Goal: Information Seeking & Learning: Learn about a topic

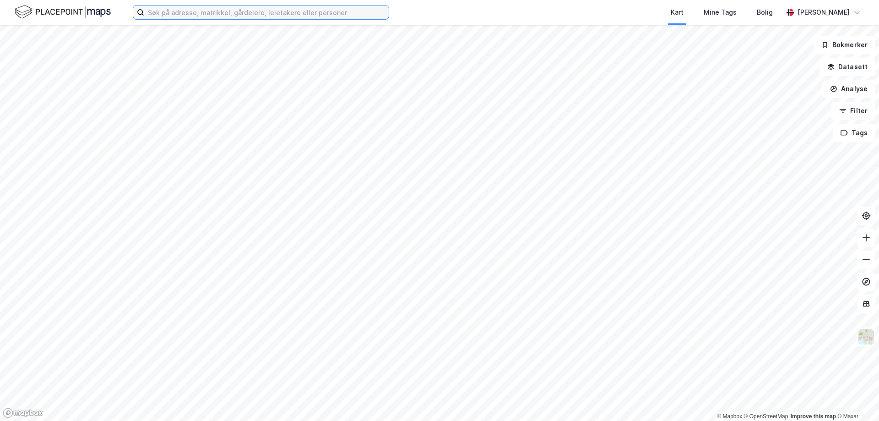
click at [231, 17] on input at bounding box center [266, 12] width 244 height 14
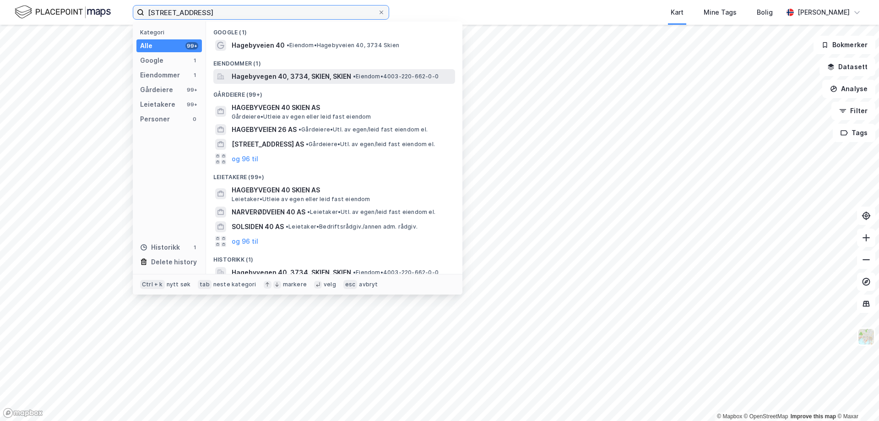
type input "[STREET_ADDRESS]"
click at [263, 78] on span "Hagebyvegen 40, 3734, SKIEN, SKIEN" at bounding box center [291, 76] width 119 height 11
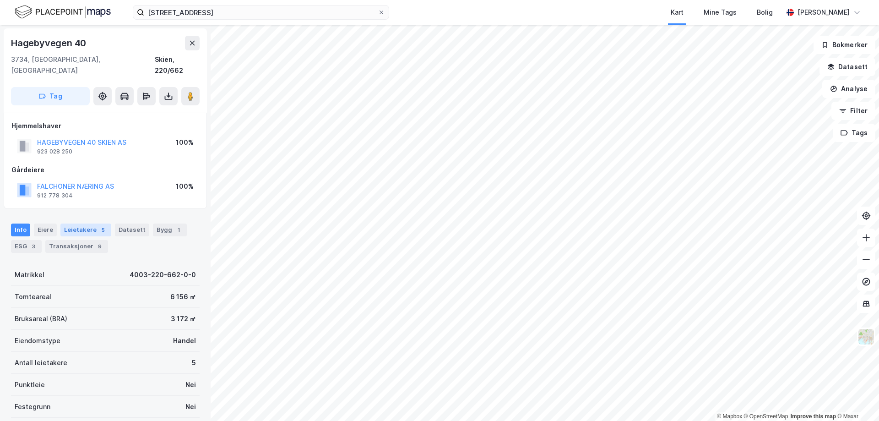
click at [79, 223] on div "Leietakere 5" at bounding box center [85, 229] width 51 height 13
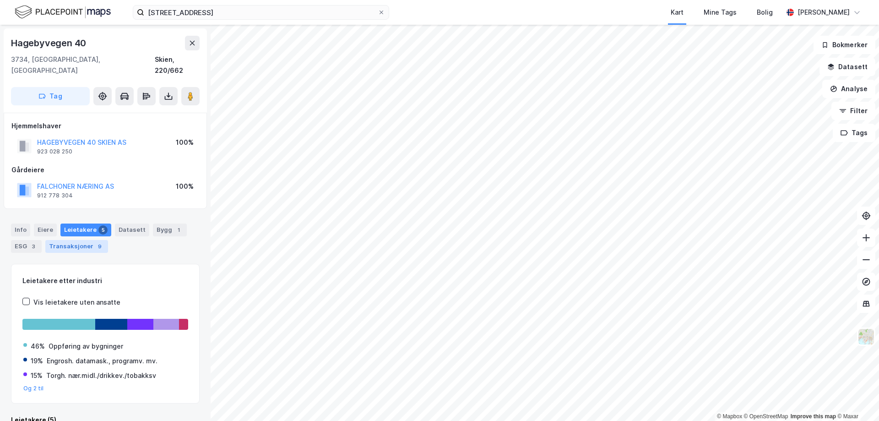
click at [81, 240] on div "Transaksjoner 9" at bounding box center [76, 246] width 63 height 13
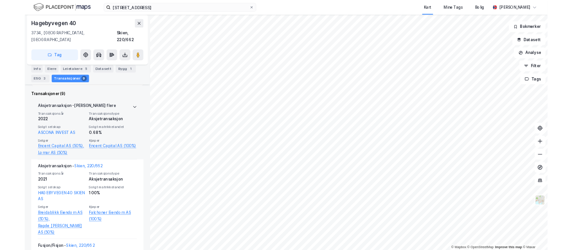
scroll to position [257, 0]
